Goal: Transaction & Acquisition: Purchase product/service

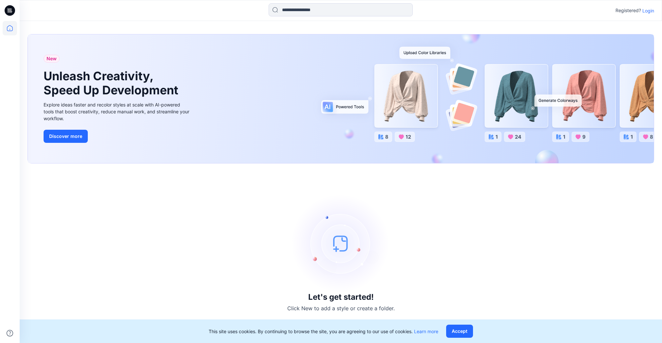
click at [646, 11] on p "Login" at bounding box center [648, 10] width 12 height 7
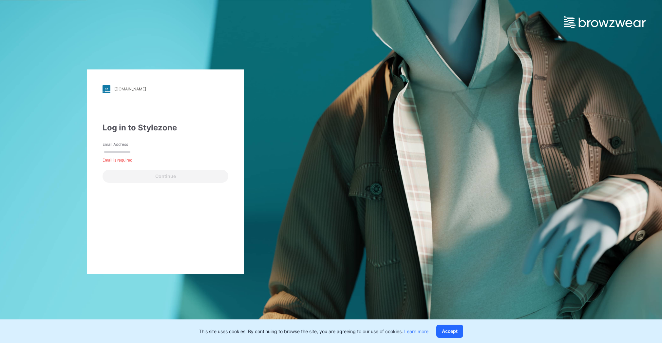
click at [149, 156] on input "Email Address" at bounding box center [165, 152] width 126 height 10
drag, startPoint x: 117, startPoint y: 149, endPoint x: 116, endPoint y: 153, distance: 4.7
click at [117, 149] on input "Email Address" at bounding box center [165, 152] width 126 height 10
type input "**********"
click at [102, 170] on button "Continue" at bounding box center [165, 176] width 126 height 13
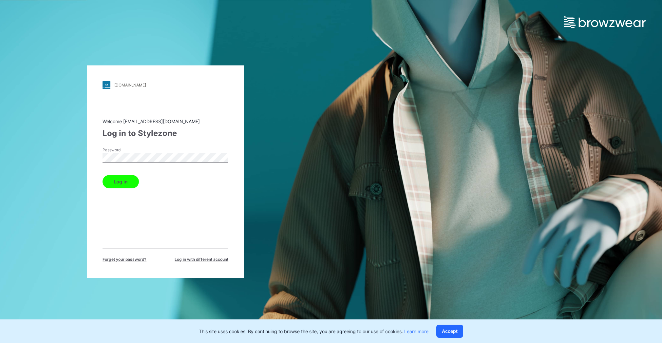
click at [119, 179] on button "Log in" at bounding box center [120, 181] width 36 height 13
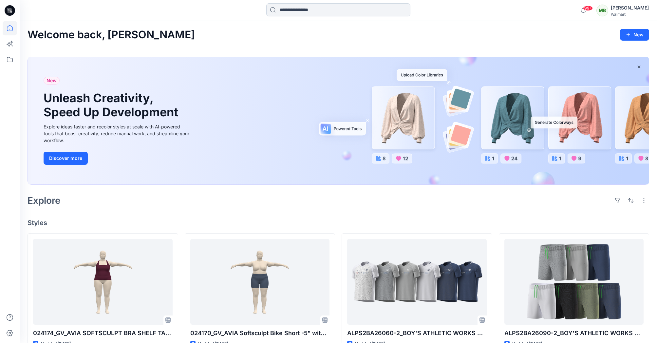
click at [299, 12] on input at bounding box center [338, 9] width 144 height 13
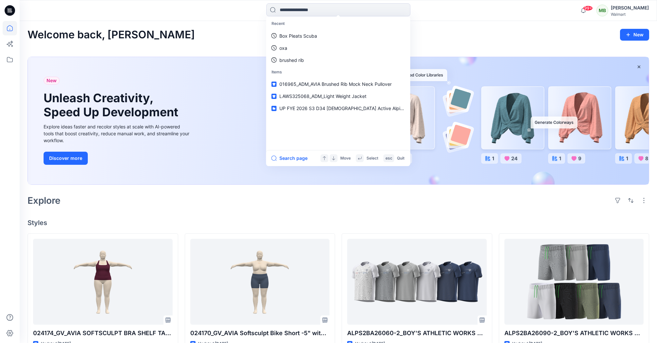
click at [399, 194] on div "Explore" at bounding box center [337, 200] width 621 height 16
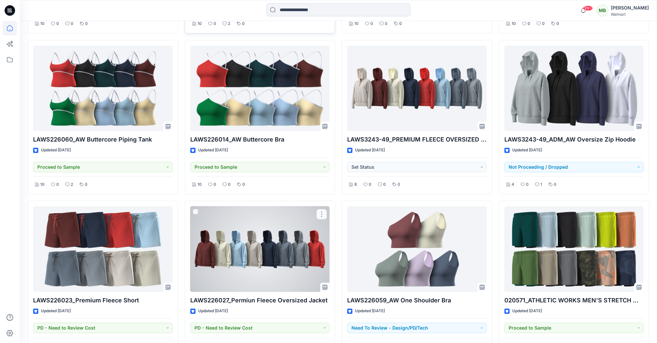
scroll to position [2263, 0]
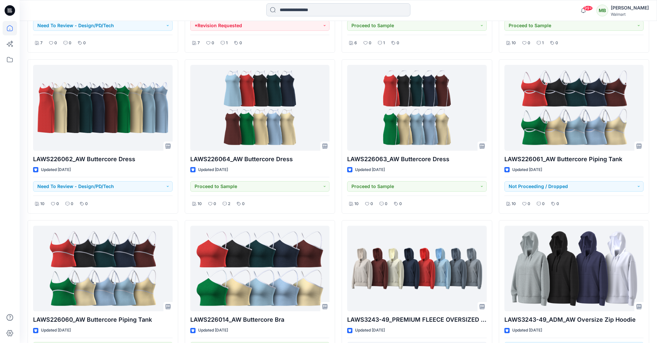
click at [304, 5] on input at bounding box center [338, 9] width 144 height 13
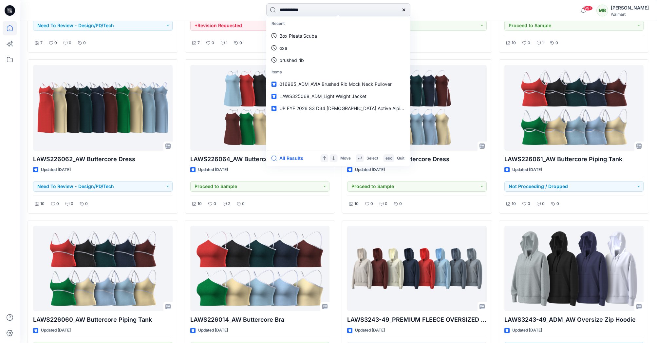
type input "**********"
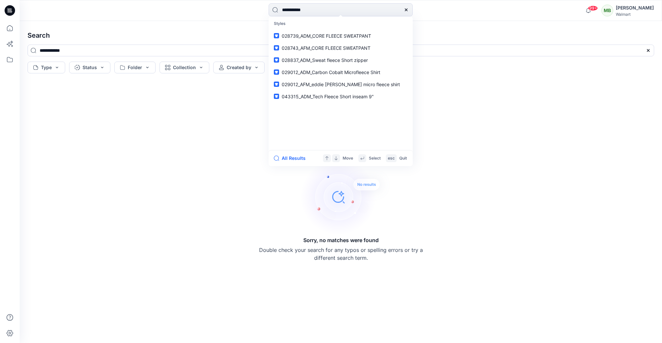
type input "**********"
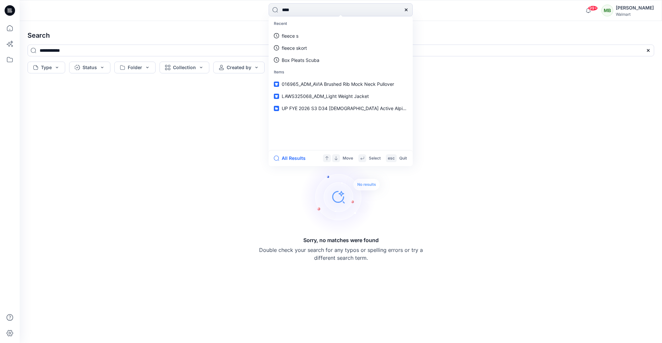
type input "*****"
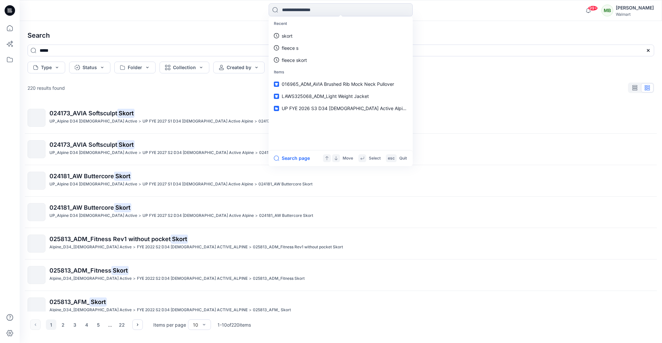
drag, startPoint x: 172, startPoint y: 114, endPoint x: 165, endPoint y: 92, distance: 23.2
click at [172, 114] on p "024173_AVIA Softsculpt Skort" at bounding box center [351, 113] width 604 height 9
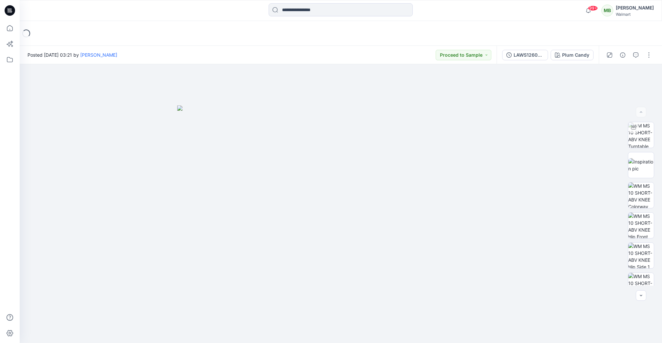
click at [13, 10] on icon at bounding box center [10, 10] width 10 height 10
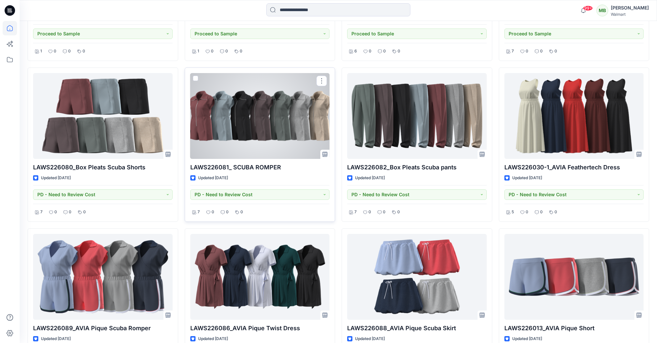
scroll to position [327, 0]
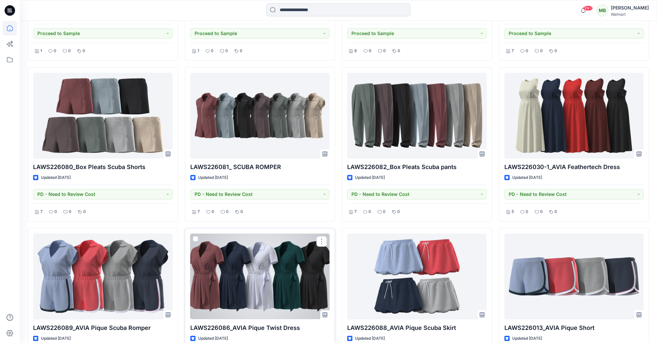
click at [229, 264] on div at bounding box center [259, 276] width 139 height 86
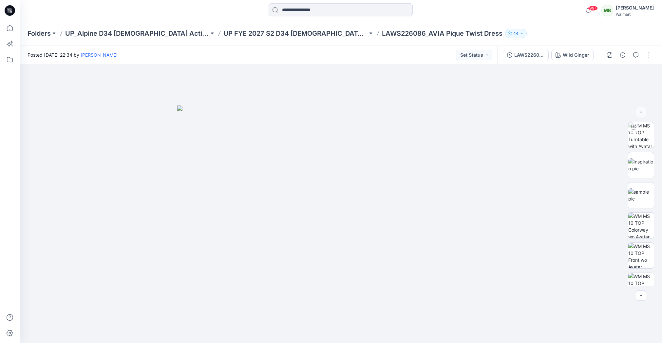
click at [394, 34] on p "LAWS226086_AVIA Pique Twist Dress" at bounding box center [442, 33] width 120 height 9
click at [382, 37] on p "LAWS226086_AVIA Pique Twist Dress" at bounding box center [442, 33] width 120 height 9
click at [382, 35] on p "LAWS226086_AVIA Pique Twist Dress" at bounding box center [442, 33] width 120 height 9
click at [289, 35] on p "UP FYE 2027 S2 D34 [DEMOGRAPHIC_DATA] Active Alpine" at bounding box center [295, 33] width 144 height 9
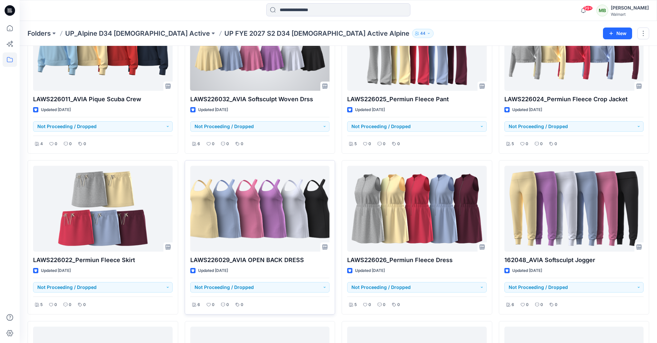
scroll to position [3831, 0]
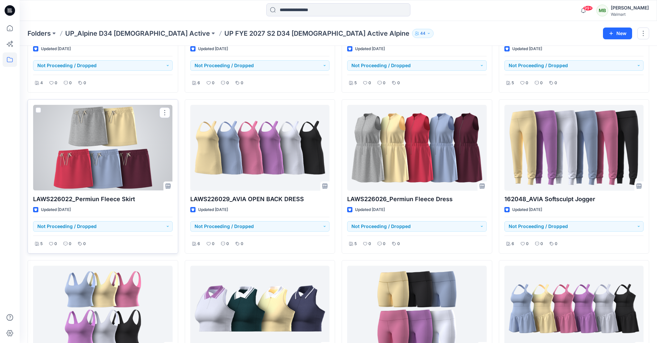
click at [125, 153] on div at bounding box center [102, 148] width 139 height 86
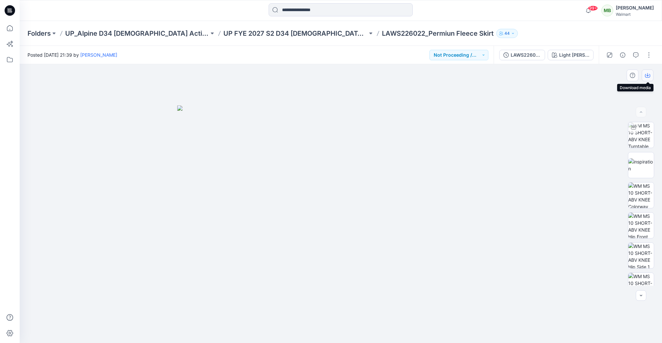
click at [648, 78] on button "button" at bounding box center [647, 75] width 12 height 12
